Goal: Task Accomplishment & Management: Manage account settings

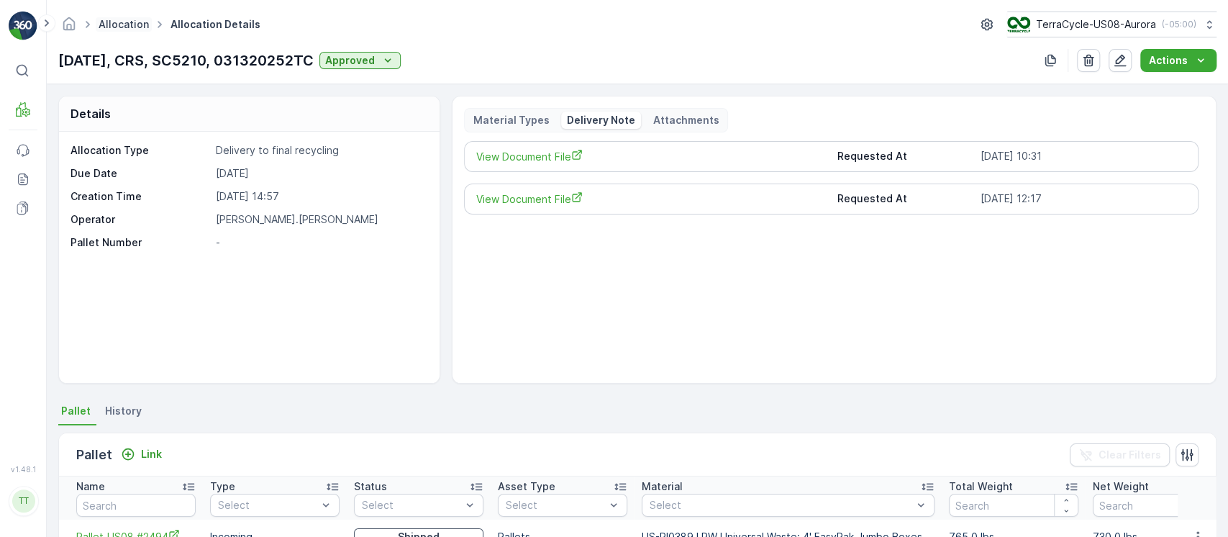
click at [134, 19] on link "Allocation" at bounding box center [124, 24] width 50 height 12
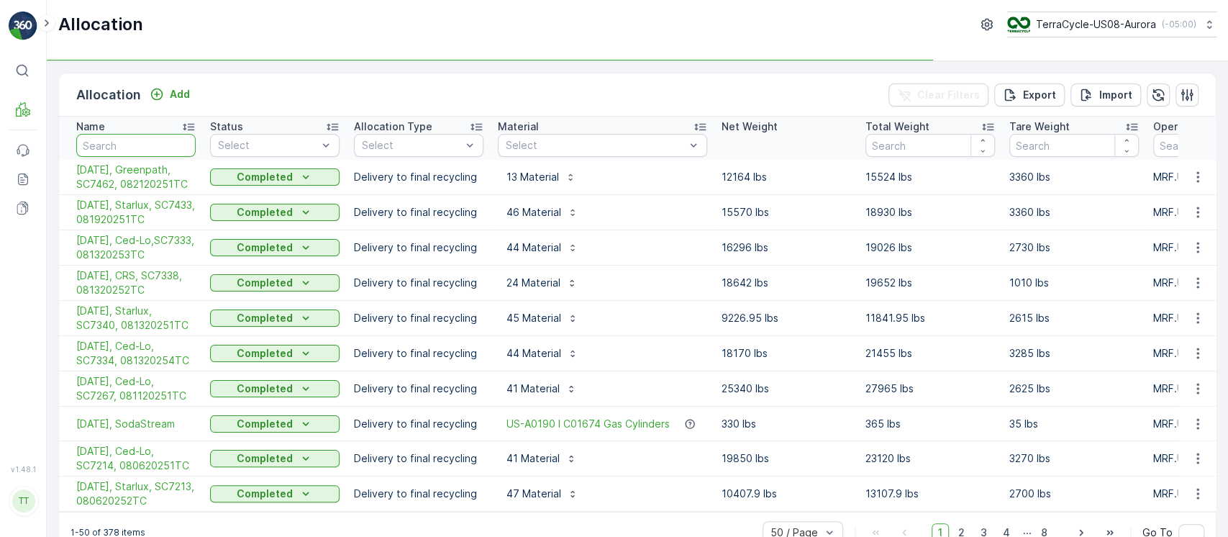
click at [149, 136] on input "text" at bounding box center [135, 145] width 119 height 23
paste input "[DATE], CRS, SC5507, BOL"
type input "[DATE], CRS, SC5507, BOL"
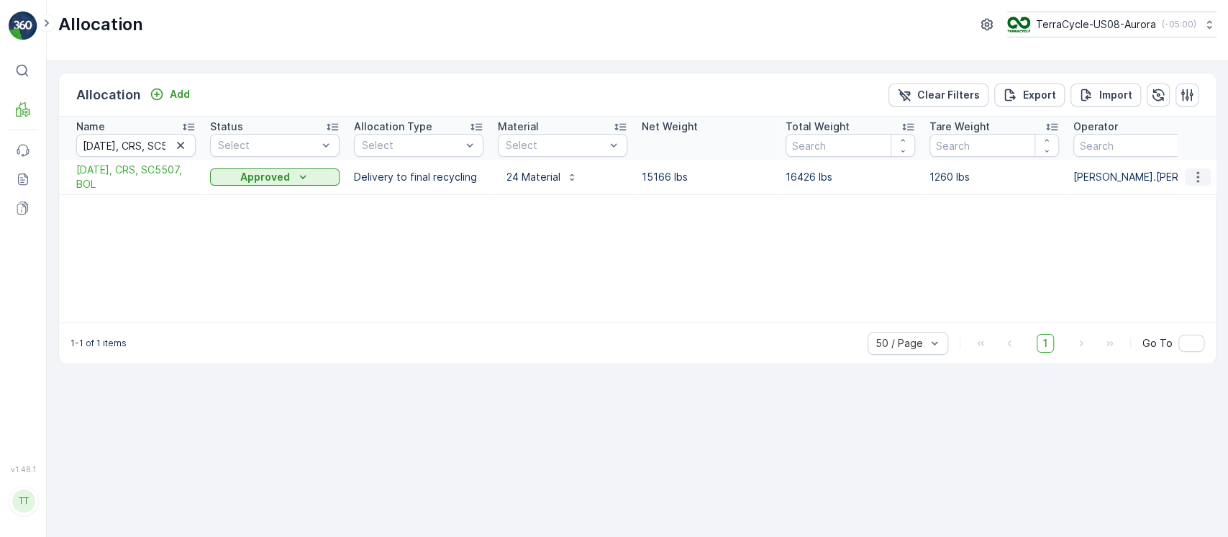
click at [1201, 175] on icon "button" at bounding box center [1197, 177] width 14 height 14
click at [1168, 219] on span "Edit Allocation" at bounding box center [1154, 218] width 69 height 14
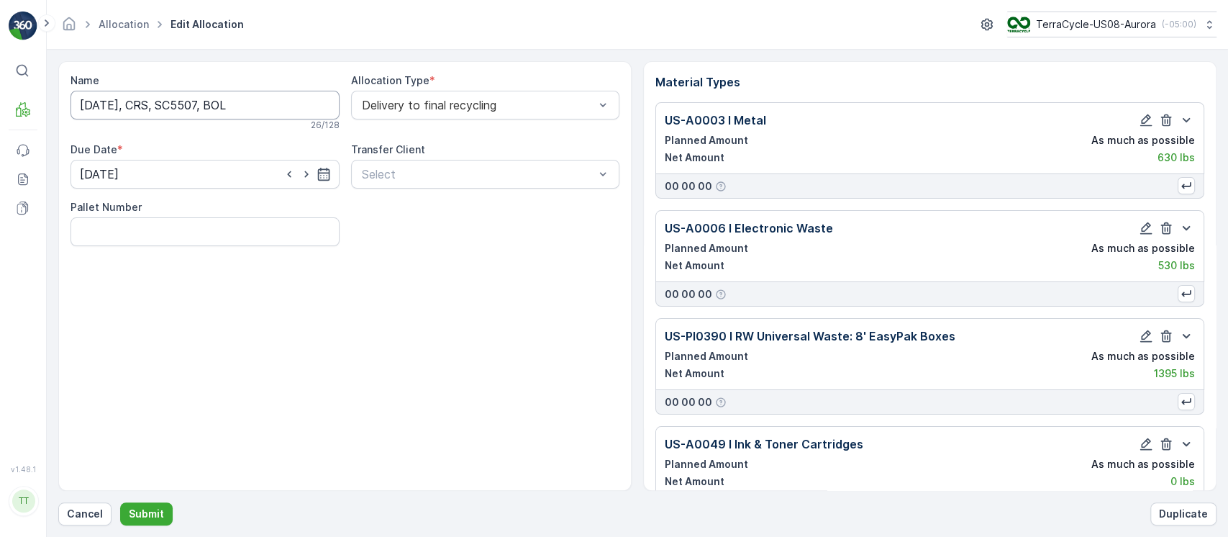
click at [296, 97] on input "[DATE], CRS, SC5507, BOL" at bounding box center [204, 105] width 269 height 29
type input "[DATE], CRS, SC5507, BOL 202412"
